Goal: Browse casually

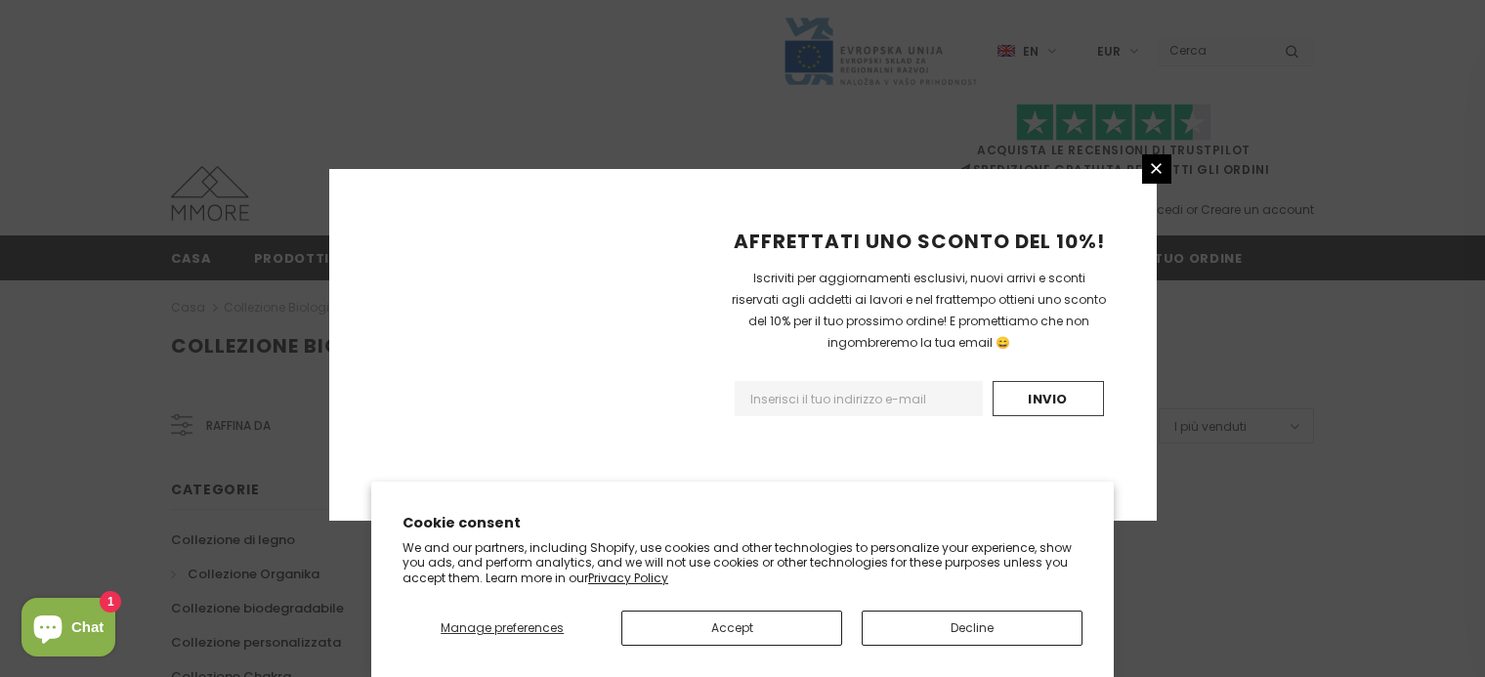
scroll to position [1326, 0]
